Goal: Information Seeking & Learning: Learn about a topic

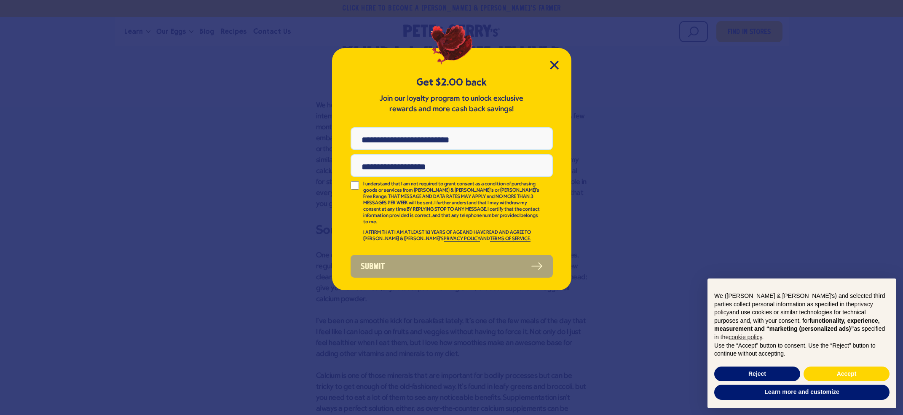
click at [554, 59] on div "Get $2.00 back Join our loyalty program to unlock exclusive rewards and more ca…" at bounding box center [451, 169] width 239 height 242
click at [553, 64] on icon "Close Modal" at bounding box center [554, 65] width 8 height 8
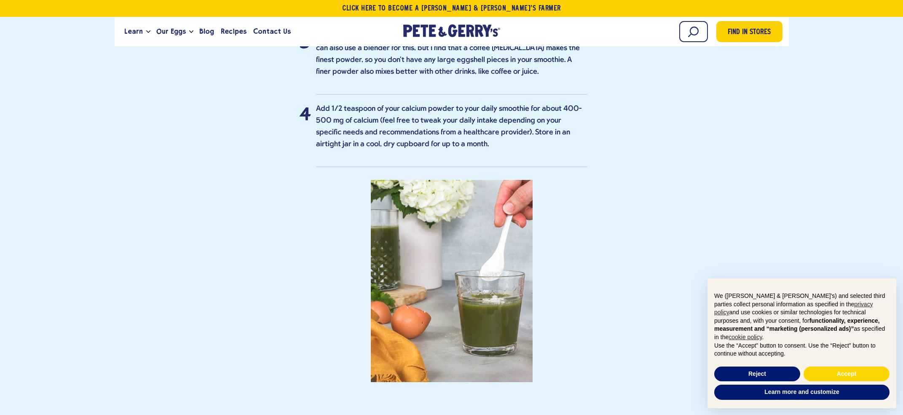
scroll to position [1997, 0]
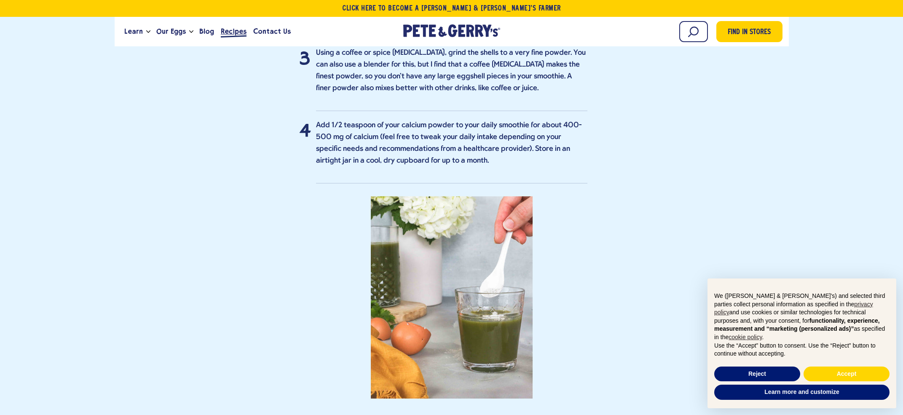
click at [236, 31] on span "Recipes" at bounding box center [234, 31] width 26 height 11
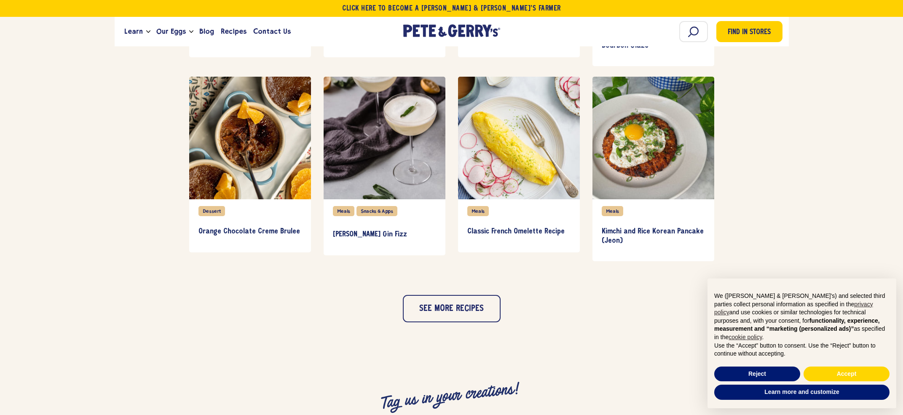
scroll to position [782, 0]
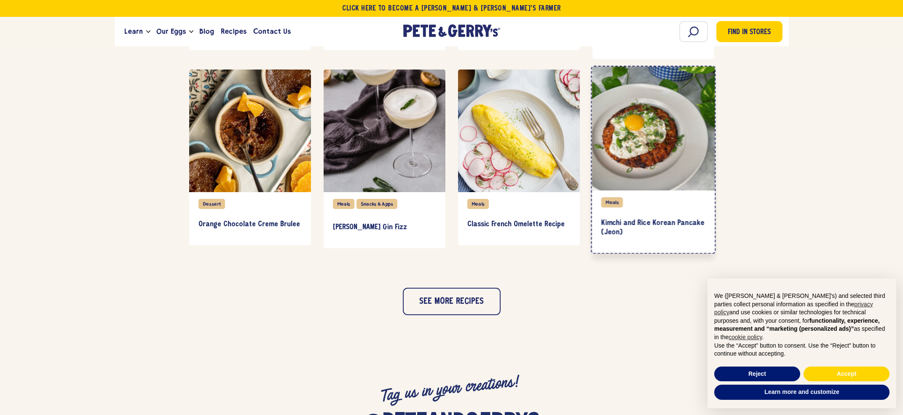
click at [675, 158] on div "item" at bounding box center [652, 129] width 123 height 124
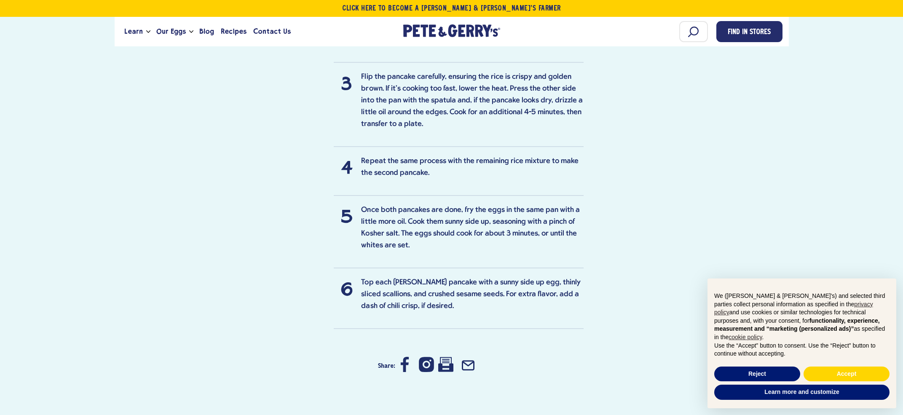
scroll to position [842, 0]
click at [850, 378] on button "Accept" at bounding box center [846, 373] width 86 height 15
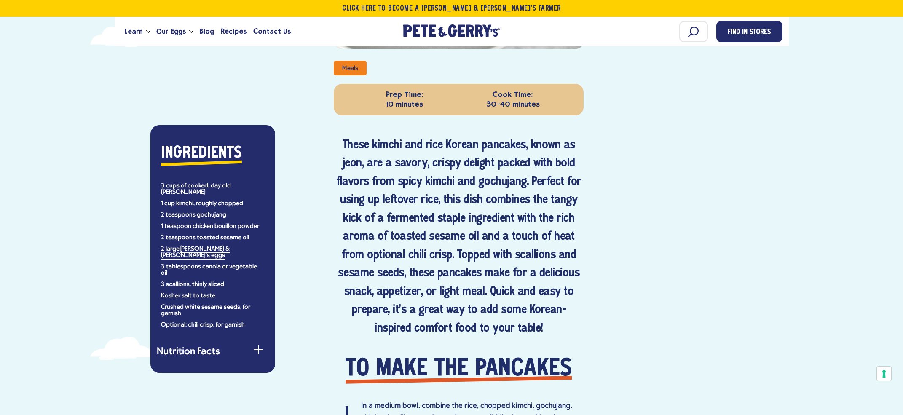
scroll to position [366, 0]
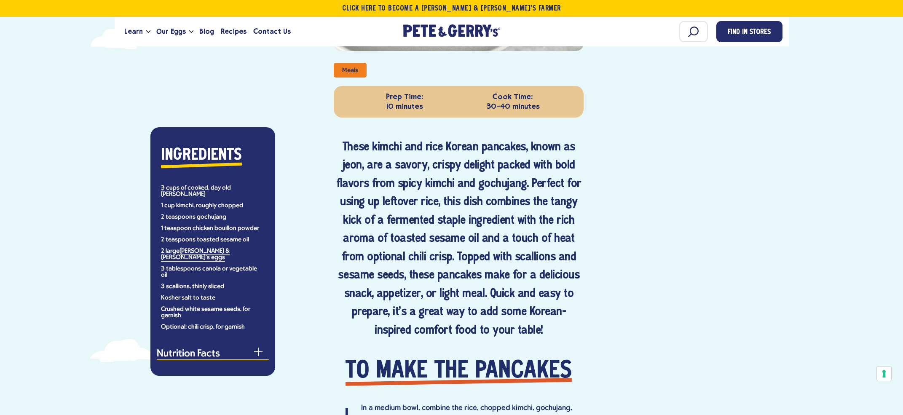
click at [259, 351] on span "button" at bounding box center [258, 351] width 8 height 1
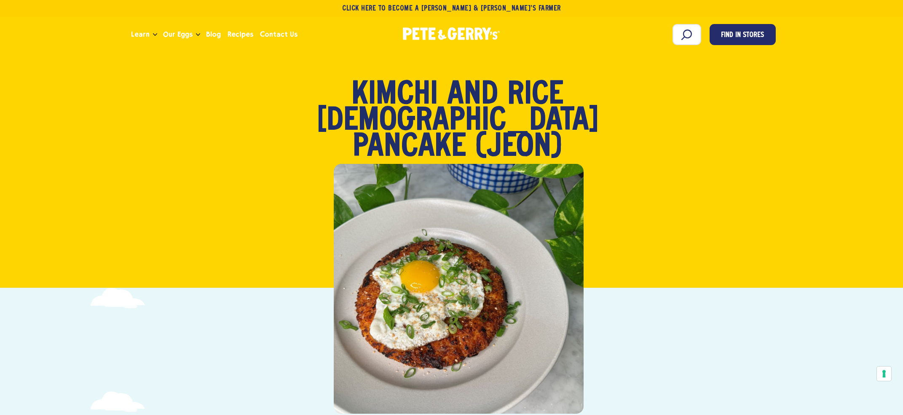
scroll to position [0, 0]
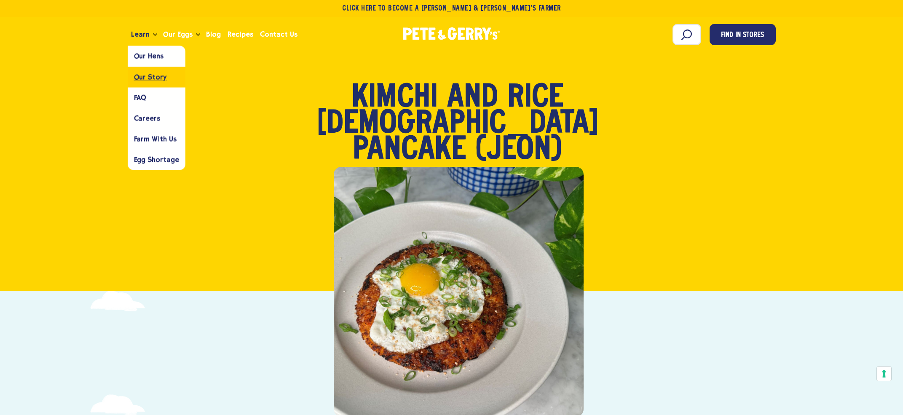
click at [149, 77] on span "Our Story" at bounding box center [150, 77] width 33 height 8
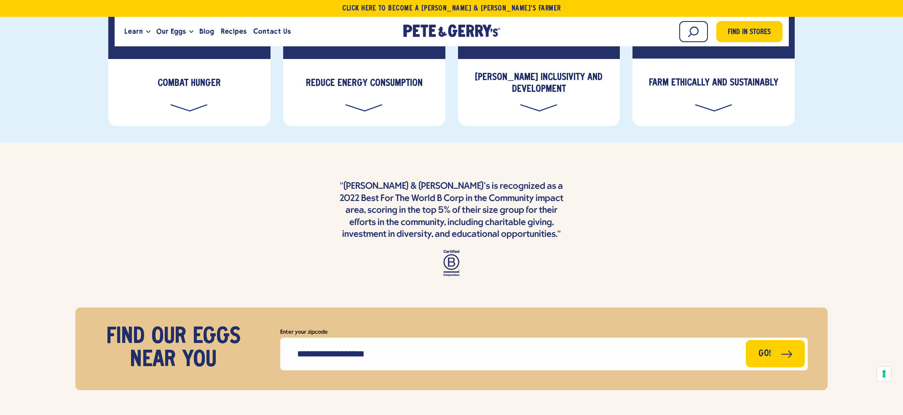
scroll to position [3147, 0]
